Goal: Information Seeking & Learning: Learn about a topic

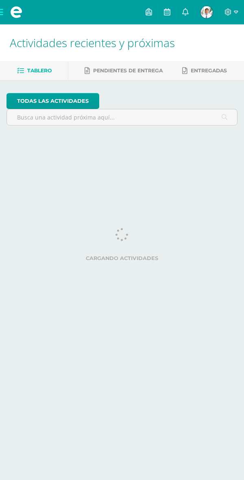
click at [9, 10] on span at bounding box center [16, 12] width 33 height 24
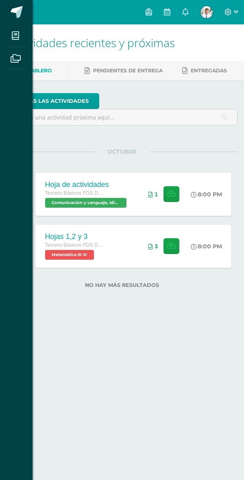
click at [120, 206] on div "Mis cursos Archivos Cerrar panel ciencias Naturales y Tecnología Tercero Básico…" at bounding box center [122, 240] width 244 height 480
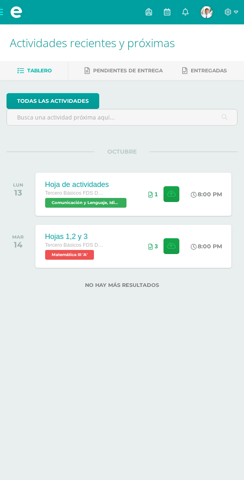
click at [122, 196] on div "Tercero Básicos FDS Domingo" at bounding box center [86, 193] width 83 height 9
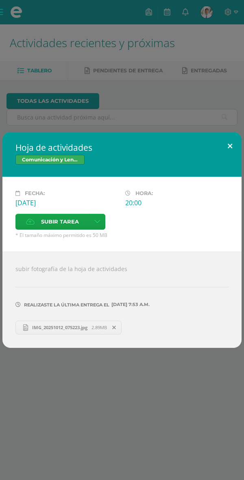
click at [225, 141] on button at bounding box center [229, 146] width 23 height 28
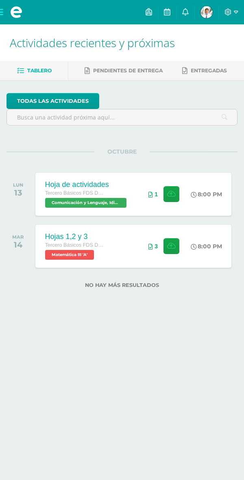
click at [5, 9] on span at bounding box center [16, 12] width 33 height 24
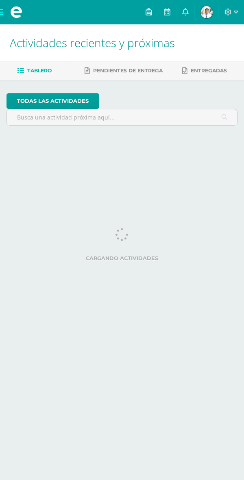
click at [9, 11] on span at bounding box center [16, 12] width 33 height 24
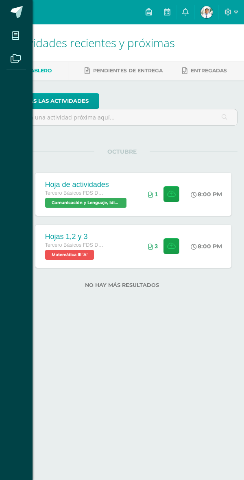
click at [23, 35] on span at bounding box center [16, 35] width 18 height 18
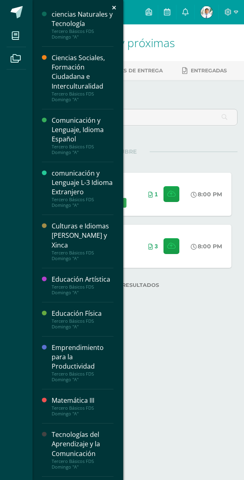
click at [59, 74] on div "Ciencias Sociales, Formación Ciudadana e Interculturalidad" at bounding box center [83, 71] width 62 height 37
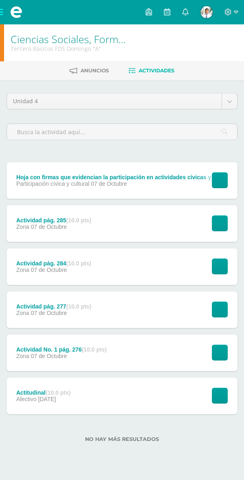
click at [200, 176] on div "Ver tarea" at bounding box center [219, 180] width 38 height 37
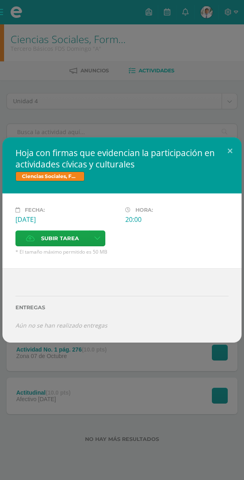
click at [61, 236] on span "Subir tarea" at bounding box center [60, 238] width 38 height 15
click at [0, 0] on input "Subir tarea" at bounding box center [0, 0] width 0 height 0
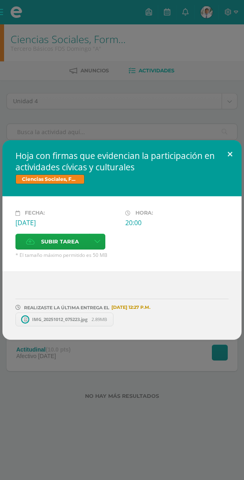
click at [225, 151] on button at bounding box center [229, 154] width 23 height 28
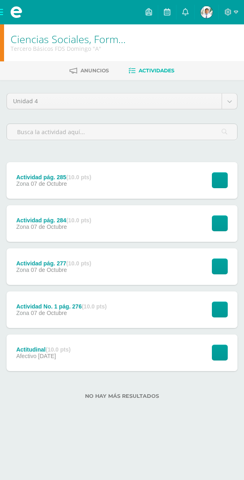
click at [131, 226] on div "Actividad pág. 284 (10.0 pts) Zona [DATE] Ver tarea Actividad pág. 284 Ciencias…" at bounding box center [122, 223] width 231 height 37
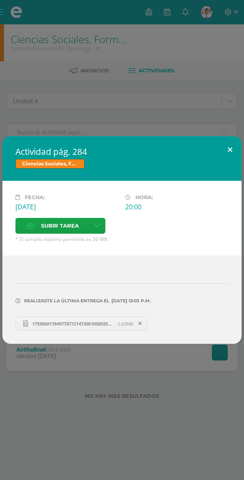
click at [227, 149] on button at bounding box center [229, 150] width 23 height 28
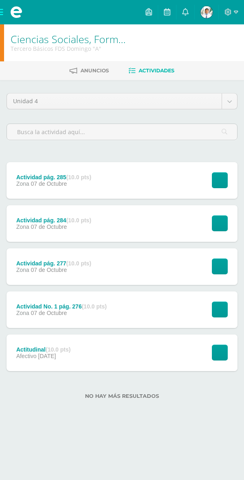
click at [183, 177] on div "Actividad pág. 285 (10.0 pts) Zona [DATE] Ver tarea Actividad pág. 285 Ciencias…" at bounding box center [122, 180] width 231 height 37
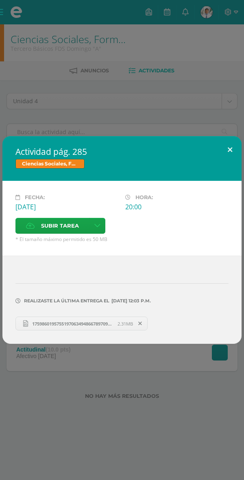
click at [225, 151] on button at bounding box center [229, 150] width 23 height 28
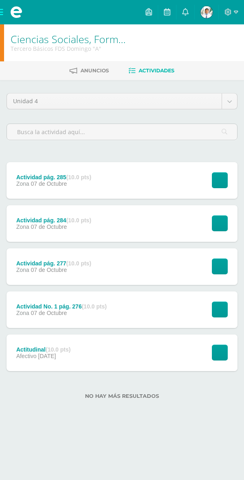
click at [142, 317] on div "Actividad No. 1 pág. 276 (10.0 pts) Zona [DATE] Ver tarea Actividad No. 1 pág. …" at bounding box center [122, 310] width 231 height 37
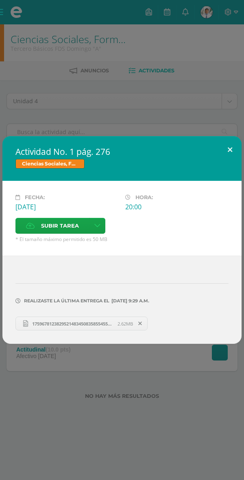
click at [223, 158] on button at bounding box center [229, 150] width 23 height 28
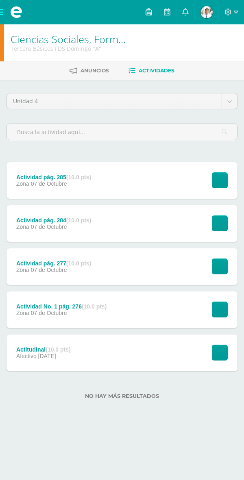
click at [225, 102] on body "Mis cursos Archivos Cerrar panel ciencias Naturales y Tecnología Tercero Básico…" at bounding box center [122, 211] width 244 height 422
click at [129, 357] on div "Actitudinal (10.0 pts) Afectivo [DATE] Ver tarea Actitudinal Ciencias Sociales,…" at bounding box center [122, 353] width 231 height 37
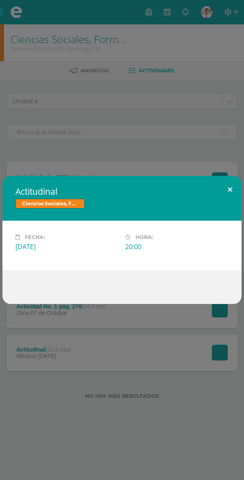
click at [225, 195] on button at bounding box center [229, 190] width 23 height 28
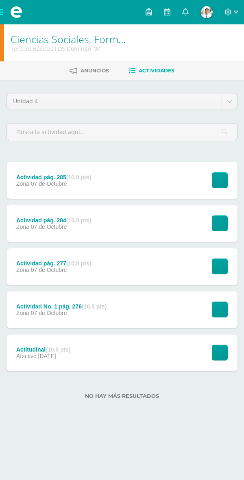
click at [5, 9] on span at bounding box center [16, 12] width 33 height 24
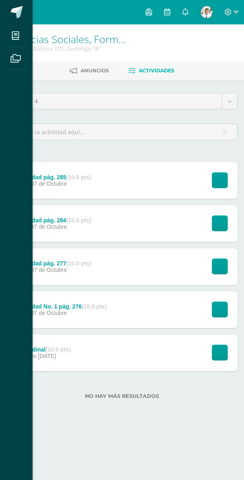
click at [18, 33] on icon at bounding box center [15, 36] width 7 height 8
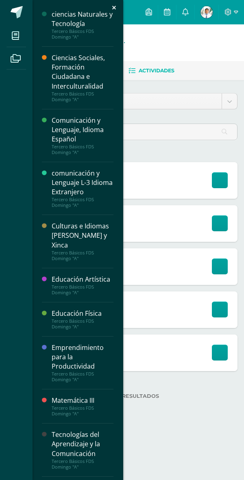
click at [92, 402] on div "Matemática III" at bounding box center [83, 400] width 62 height 9
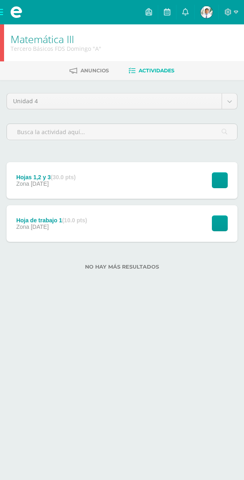
click at [141, 227] on div "Hoja de trabajo 1 (10.0 pts) Zona 11 de Octubre Ver tarea Hoja de trabajo 1 Mat…" at bounding box center [122, 223] width 231 height 37
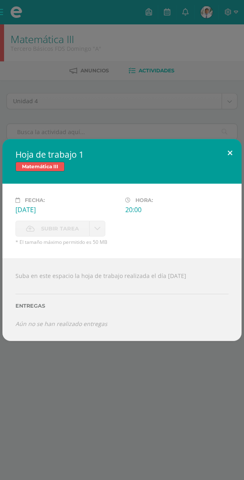
click at [219, 151] on button at bounding box center [229, 153] width 23 height 28
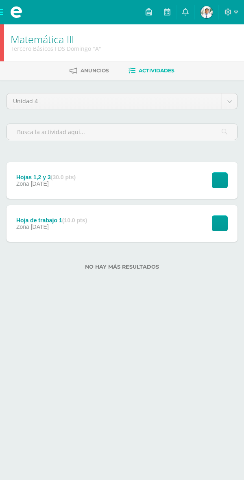
click at [41, 174] on div "Hojas 1,2 y 3 (30.0 pts)" at bounding box center [45, 177] width 59 height 7
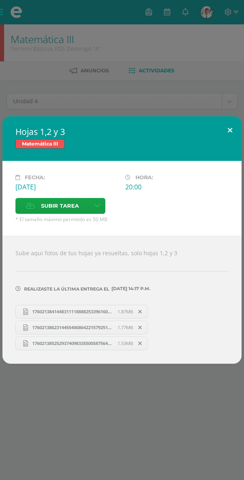
click at [222, 139] on button at bounding box center [229, 130] width 23 height 28
